Goal: Navigation & Orientation: Find specific page/section

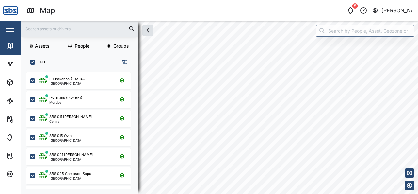
checkbox input "true"
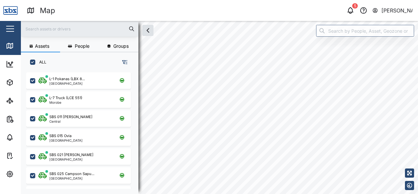
checkbox input "true"
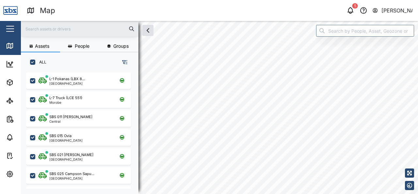
checkbox input "true"
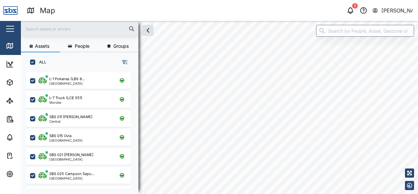
checkbox input "true"
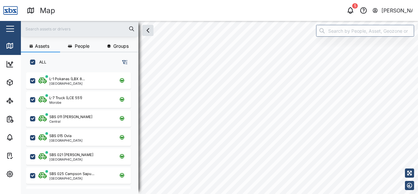
checkbox input "true"
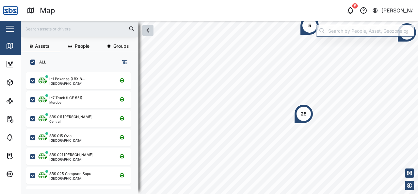
click at [146, 32] on icon "button" at bounding box center [148, 30] width 8 height 8
